Goal: Transaction & Acquisition: Purchase product/service

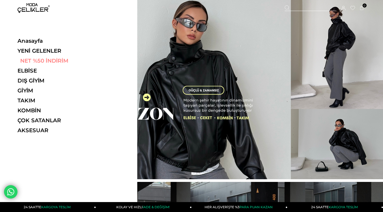
click at [52, 61] on link "NET %50 İNDİRİM" at bounding box center [54, 61] width 74 height 6
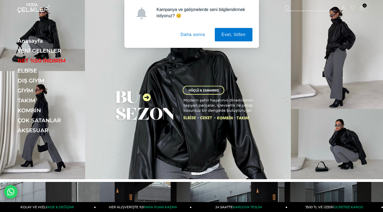
click at [193, 36] on button "Daha sonra" at bounding box center [193, 34] width 38 height 13
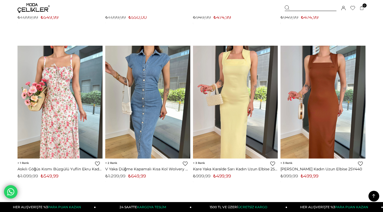
scroll to position [3065, 0]
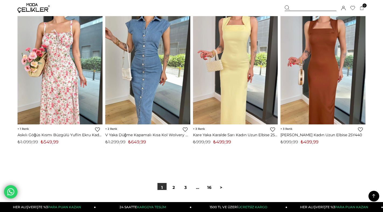
drag, startPoint x: 375, startPoint y: 196, endPoint x: 371, endPoint y: 197, distance: 3.3
click at [374, 196] on icon at bounding box center [373, 196] width 7 height 7
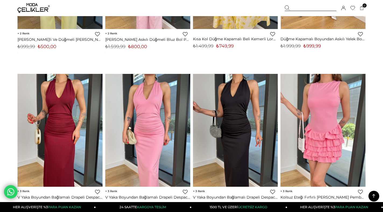
scroll to position [0, 0]
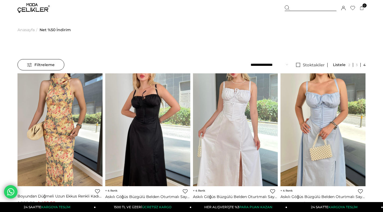
click at [34, 7] on img at bounding box center [33, 8] width 32 height 10
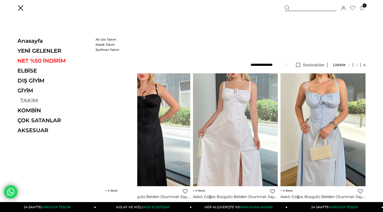
click at [32, 99] on link "TAKIM" at bounding box center [54, 100] width 74 height 6
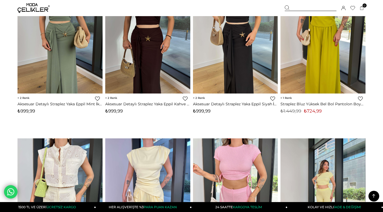
scroll to position [1264, 0]
